Goal: Task Accomplishment & Management: Manage account settings

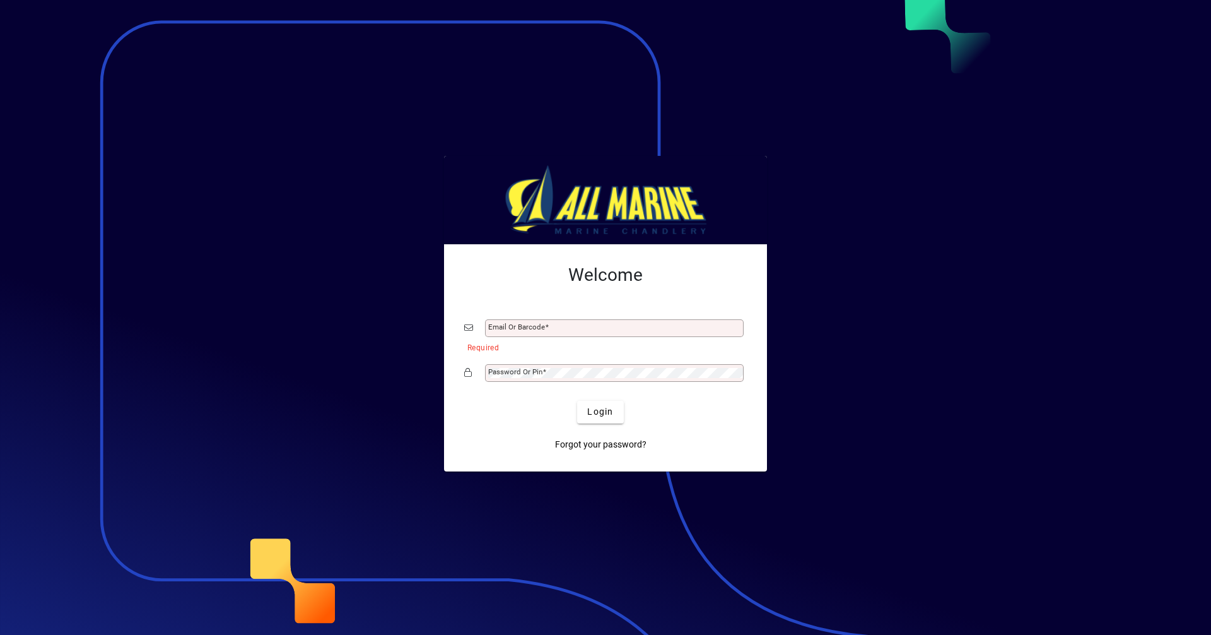
type input "**********"
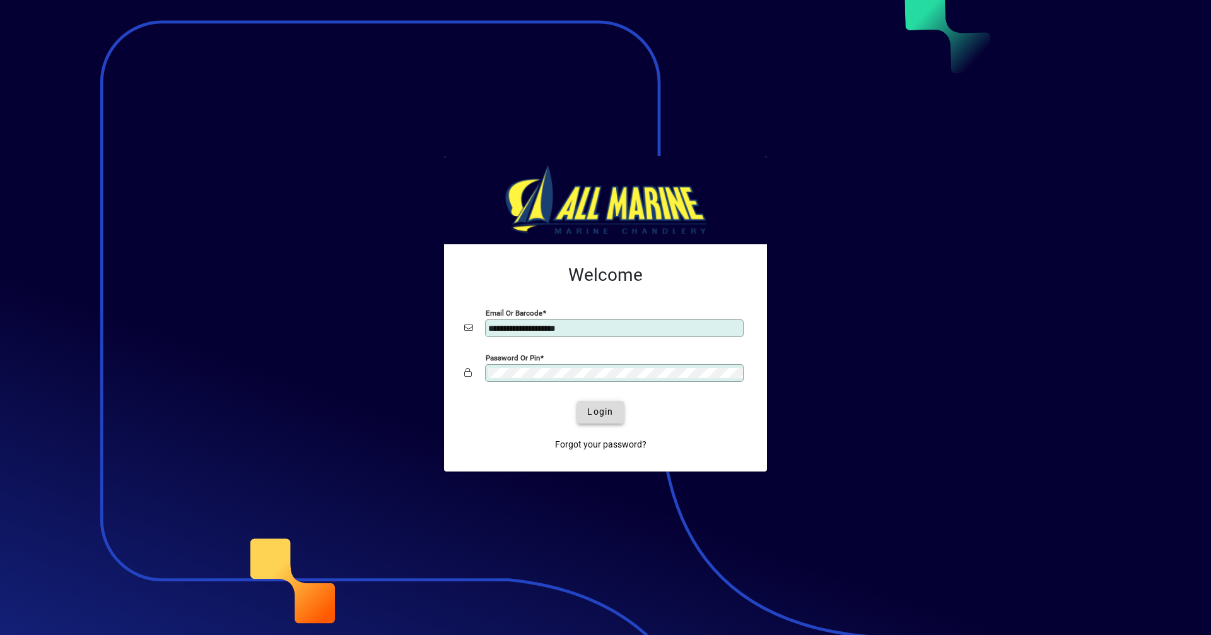
click at [589, 407] on span "Login" at bounding box center [600, 411] width 26 height 13
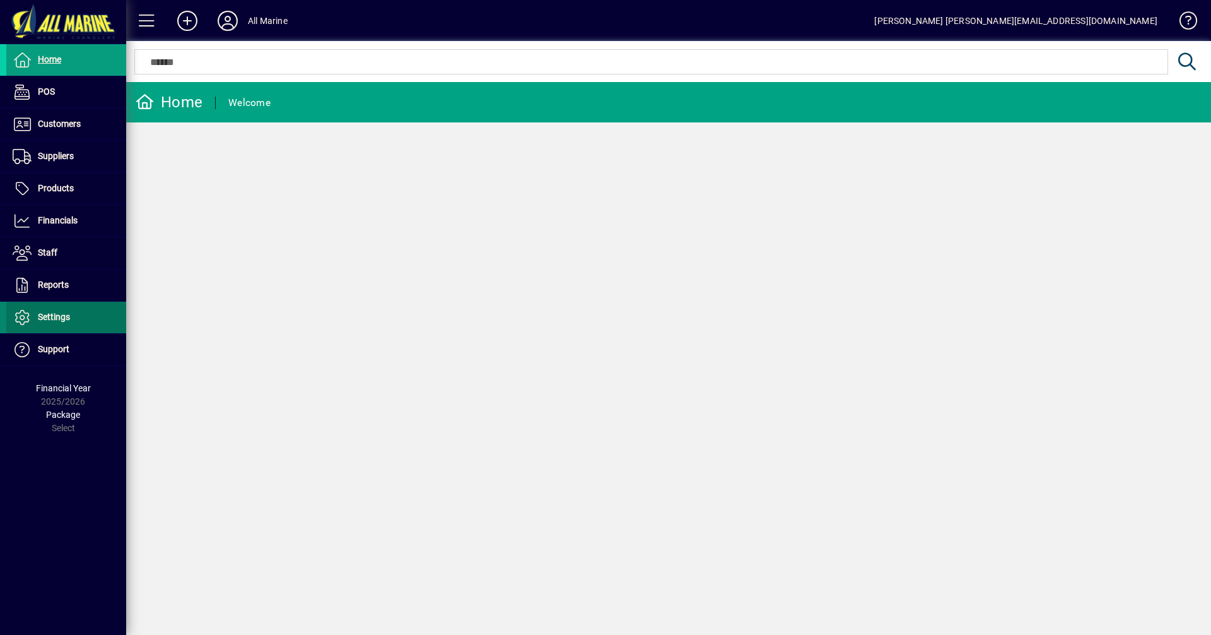
click at [53, 322] on span "Settings" at bounding box center [54, 317] width 32 height 10
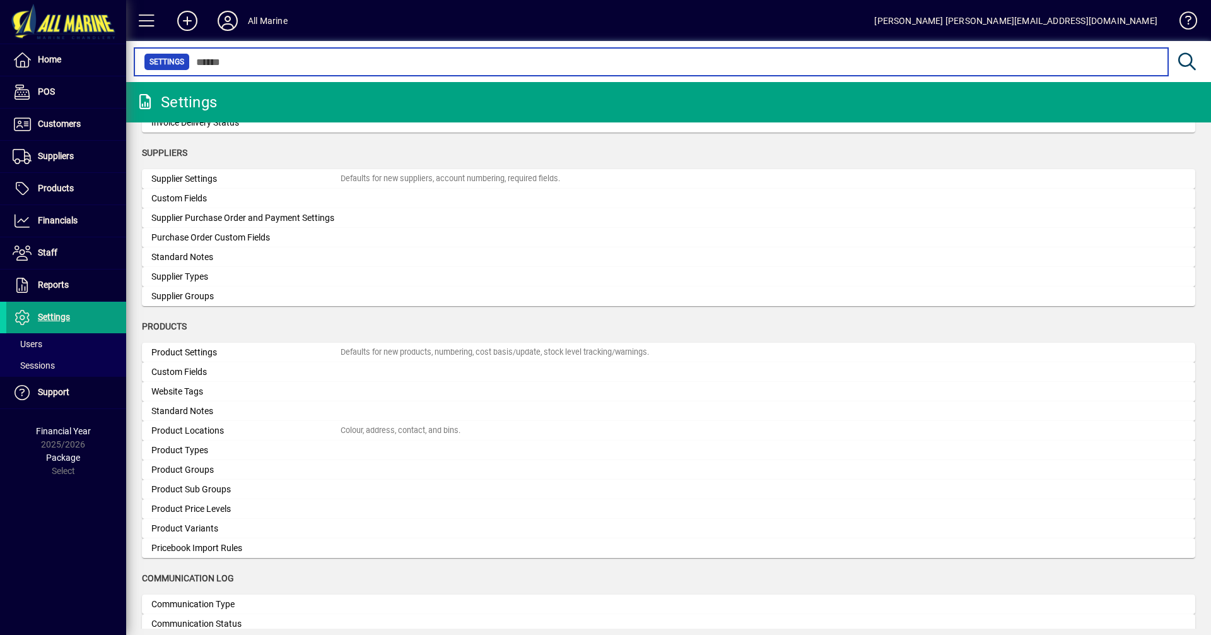
scroll to position [1048, 0]
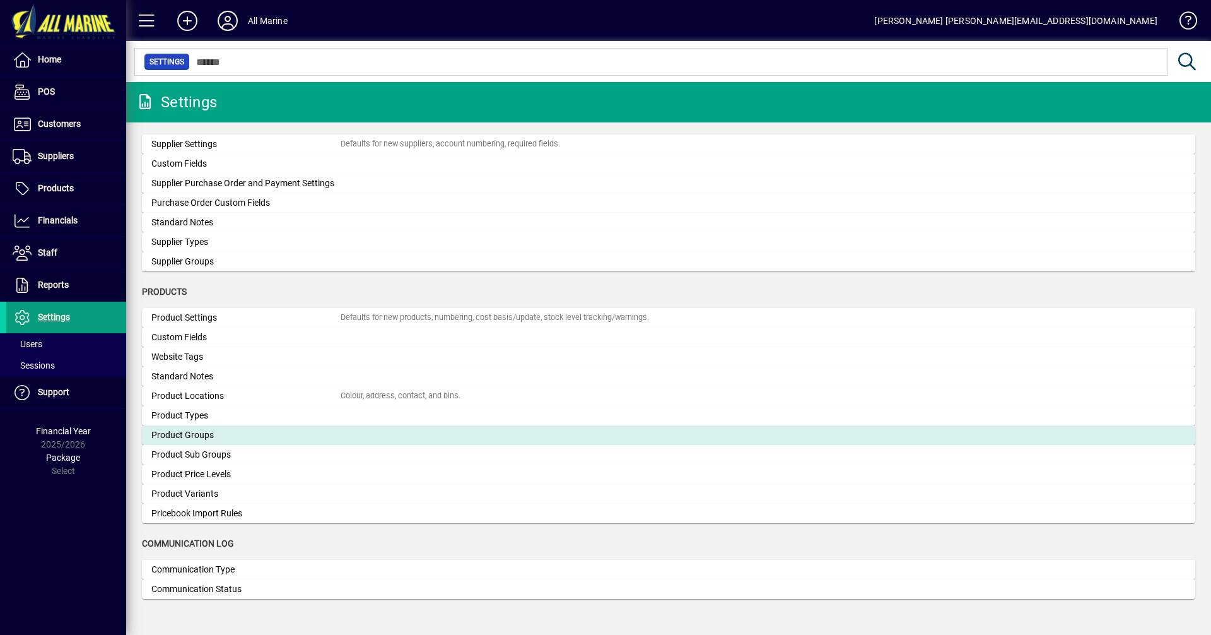
click at [205, 434] on div "Product Groups" at bounding box center [245, 434] width 189 height 13
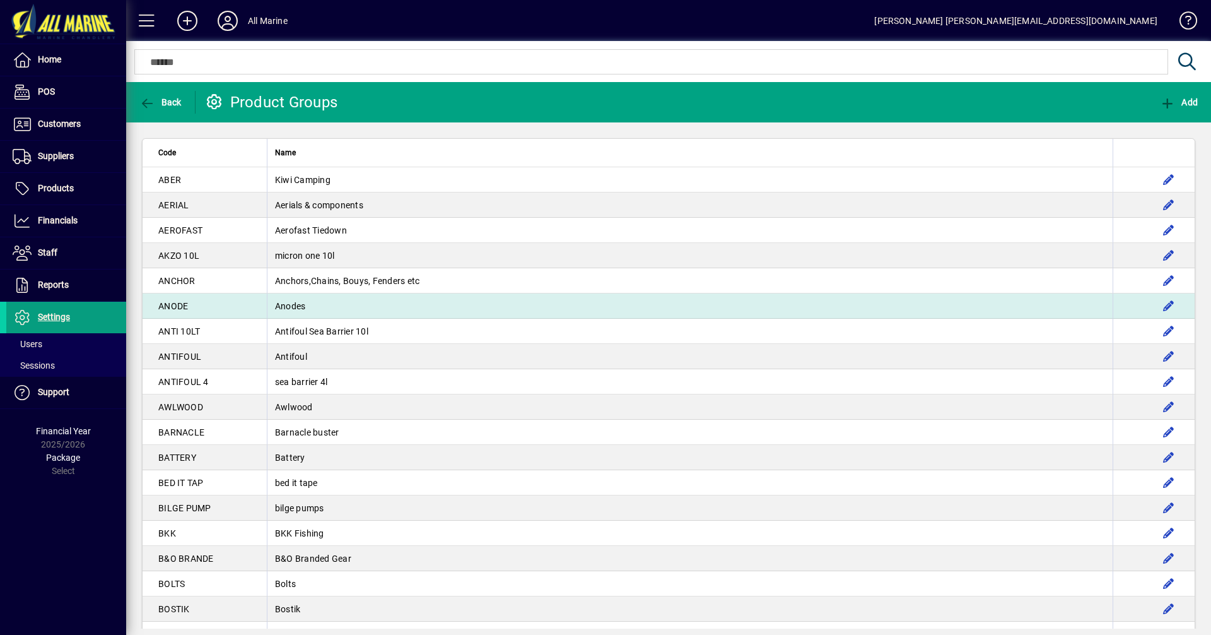
click at [288, 306] on td "Anodes" at bounding box center [690, 305] width 846 height 25
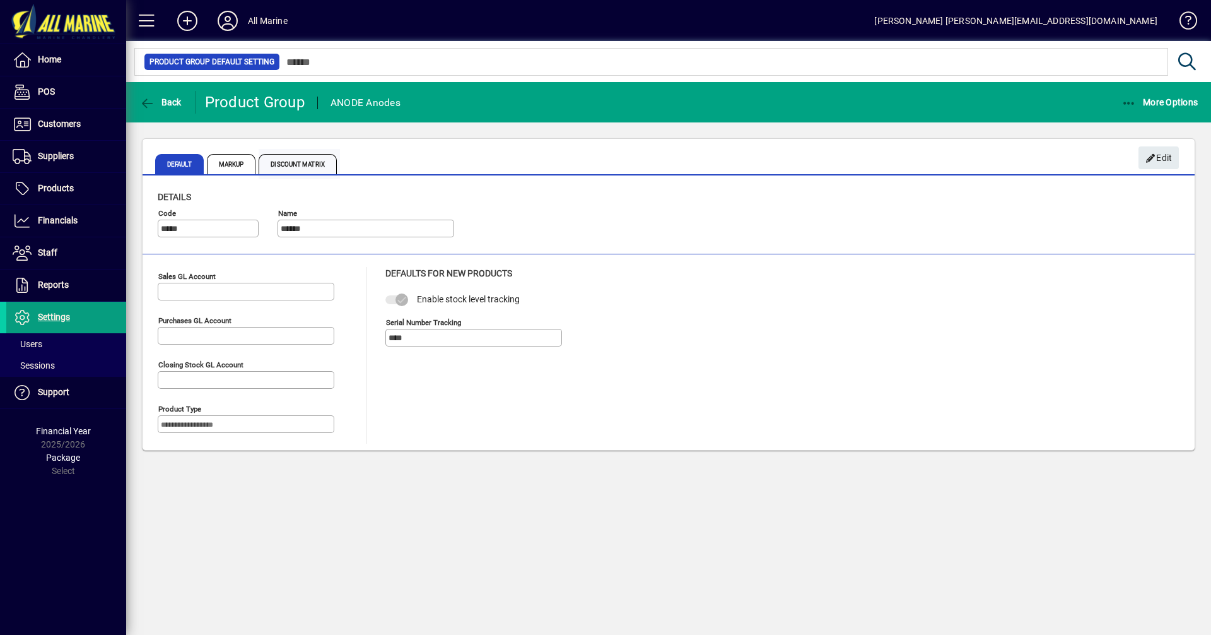
click at [297, 165] on span "Discount Matrix" at bounding box center [298, 164] width 78 height 20
